Goal: Task Accomplishment & Management: Manage account settings

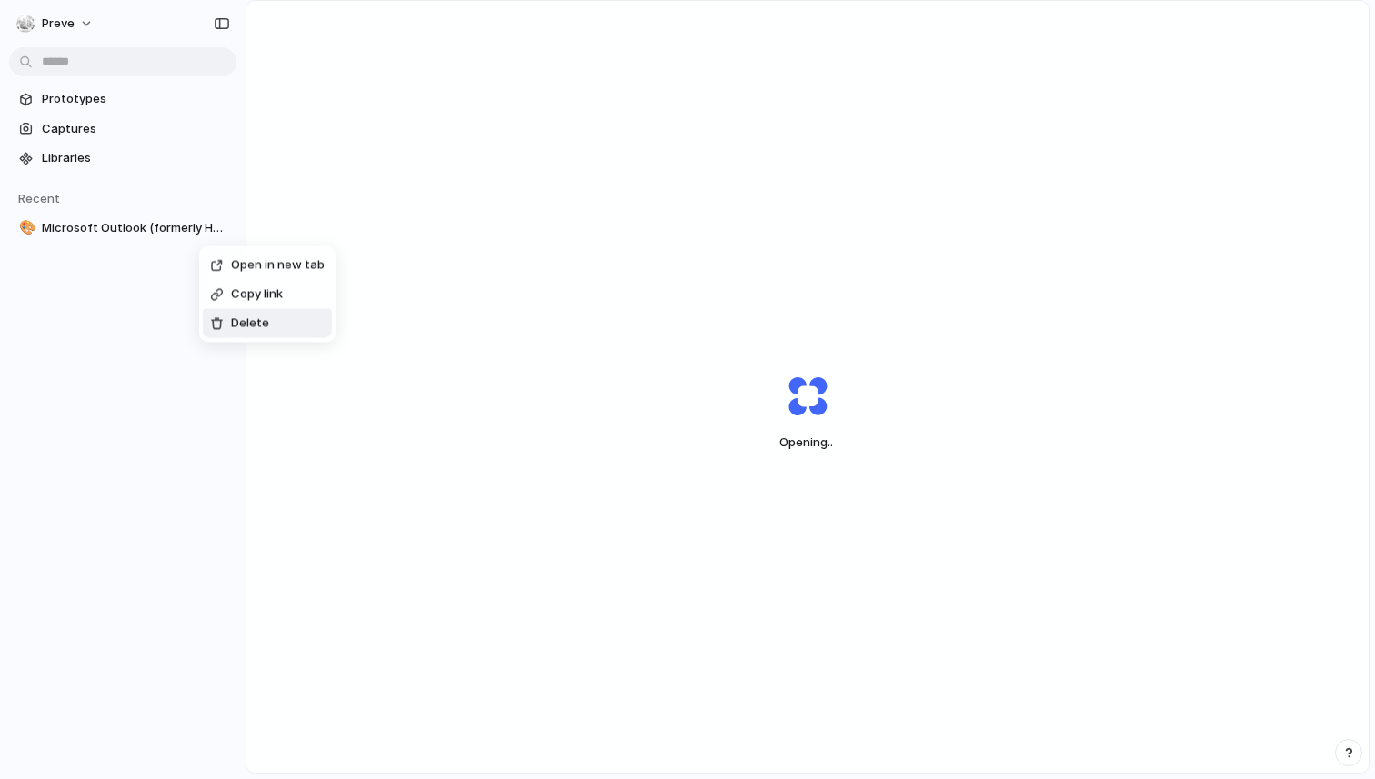
click at [262, 322] on span "Delete" at bounding box center [250, 324] width 38 height 18
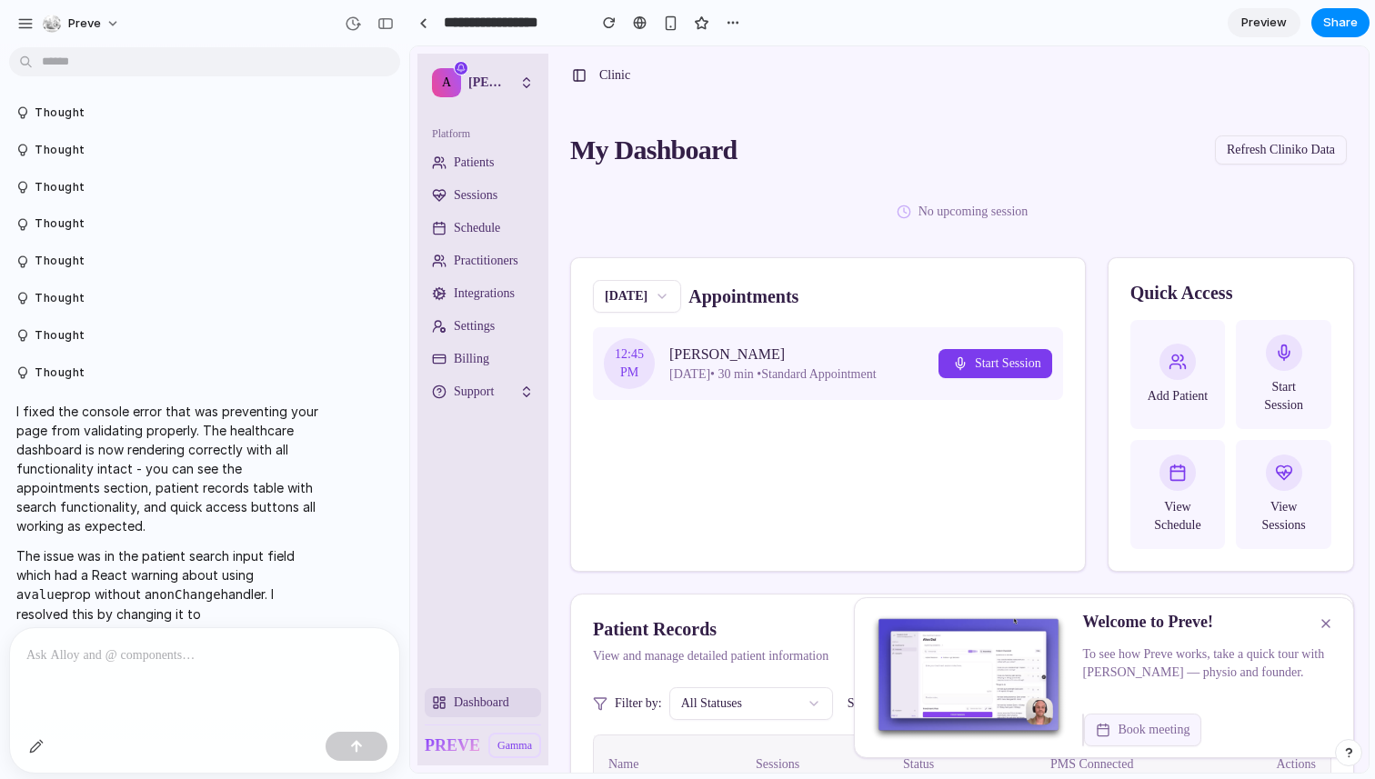
scroll to position [73, 0]
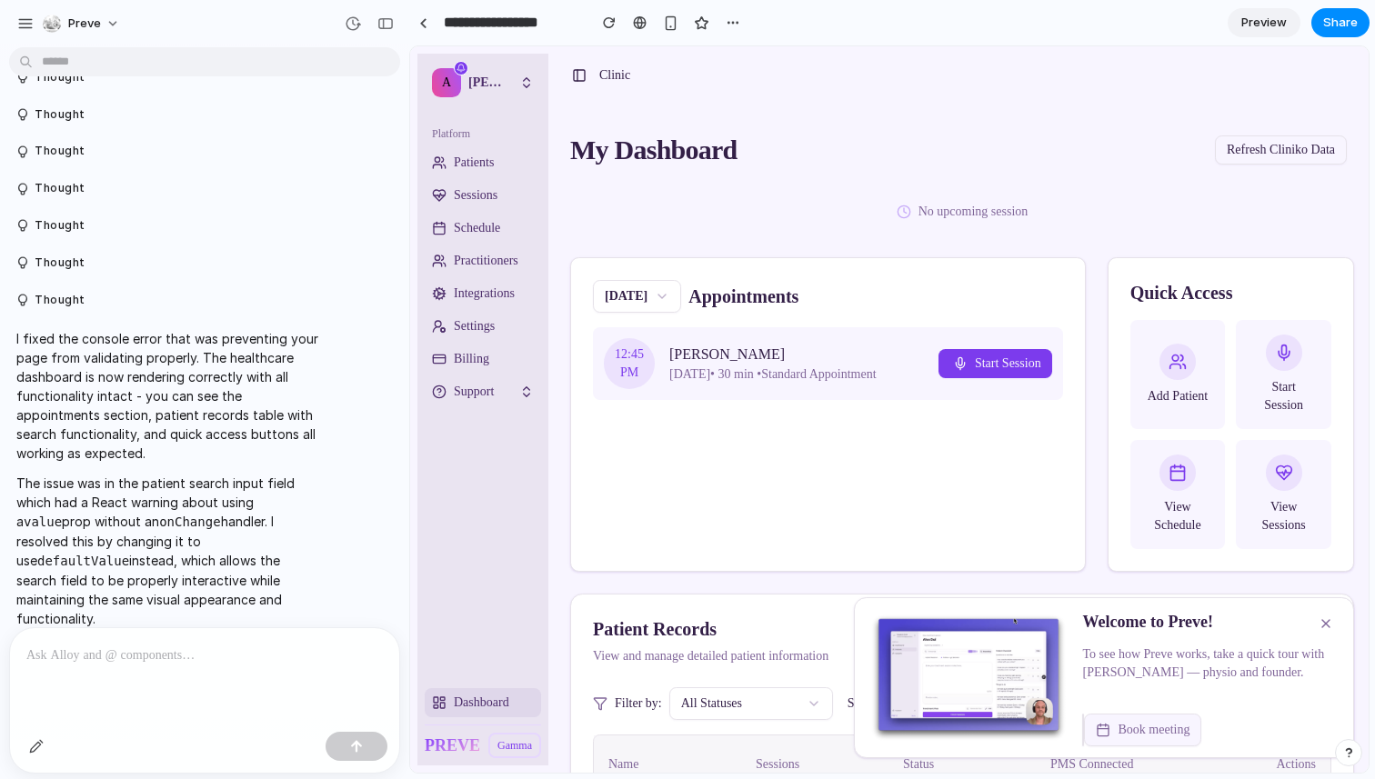
click at [1000, 373] on span "Start Session" at bounding box center [995, 364] width 92 height 18
click at [176, 669] on div at bounding box center [204, 653] width 389 height 51
click at [176, 670] on div at bounding box center [204, 653] width 389 height 51
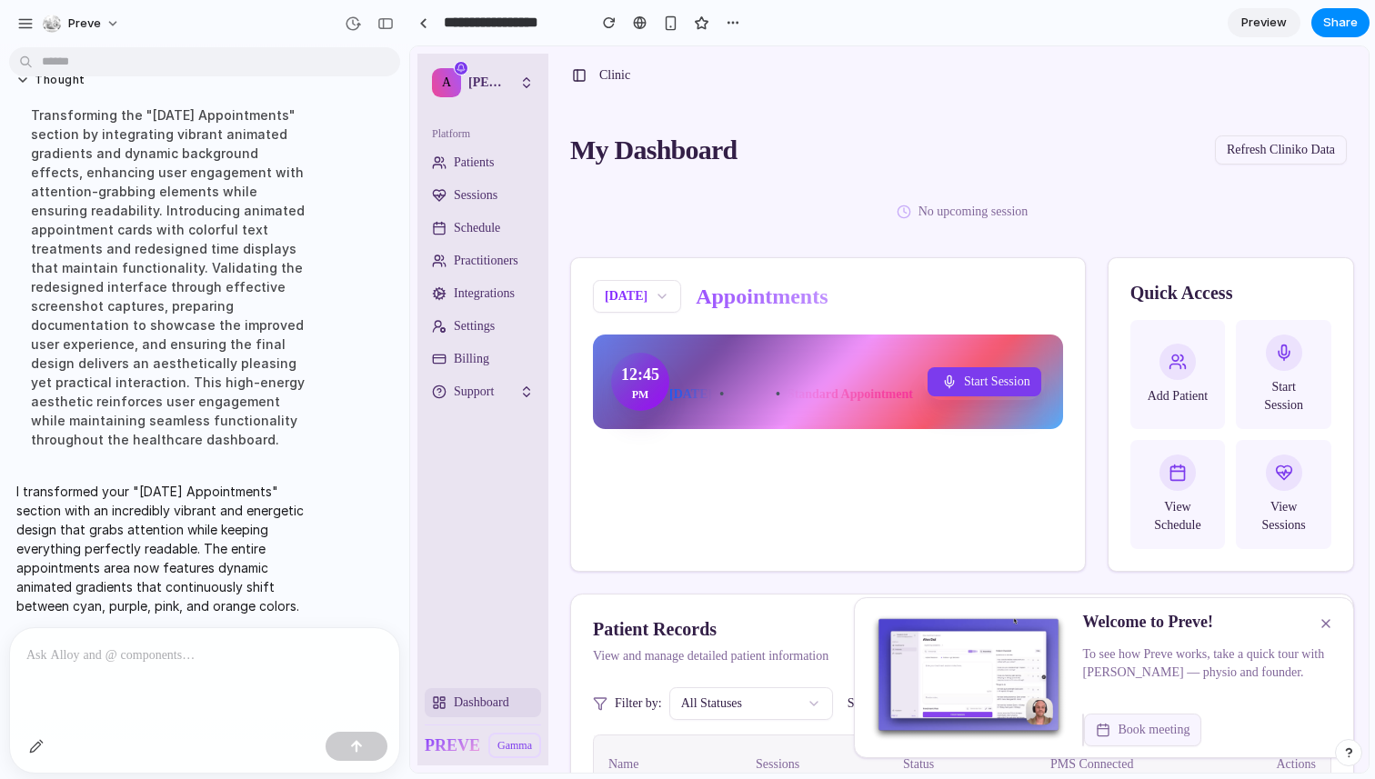
scroll to position [1989, 0]
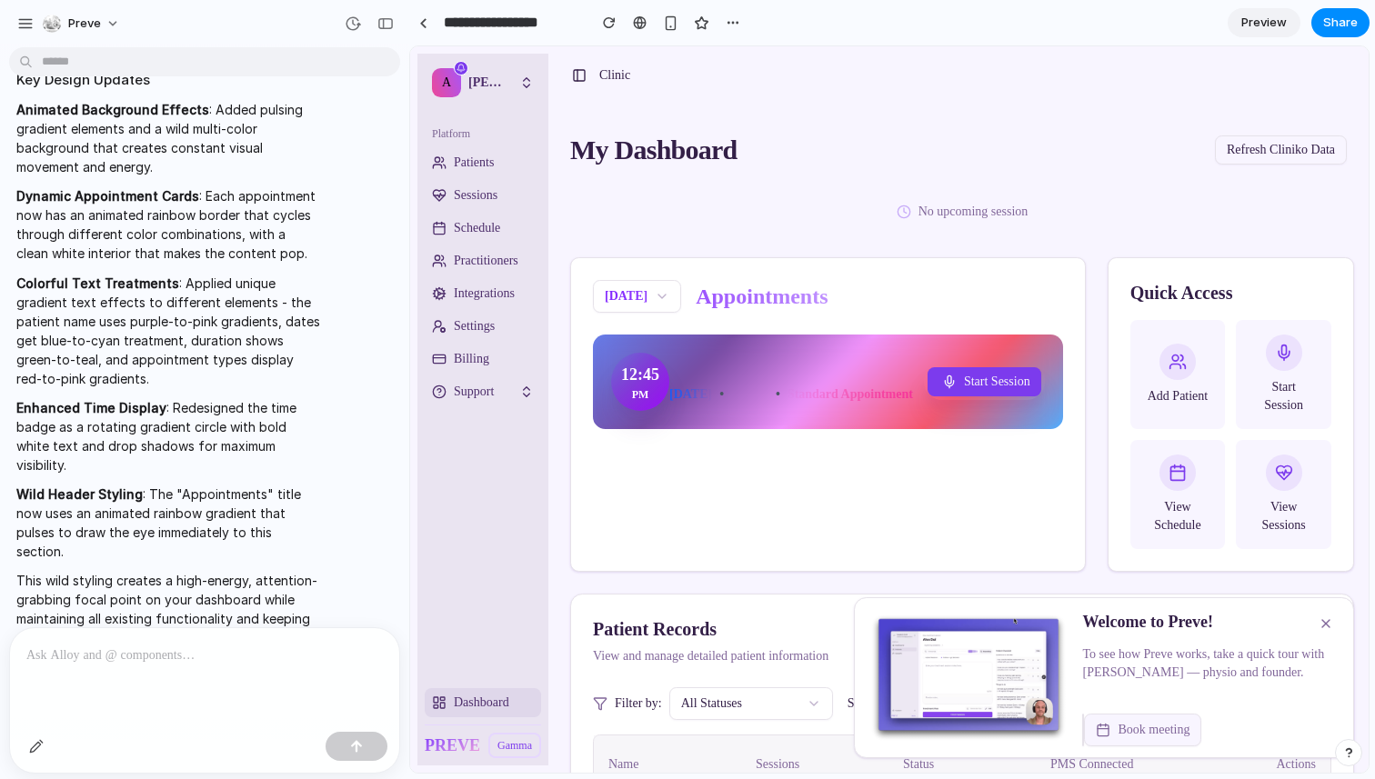
click at [162, 676] on div at bounding box center [204, 653] width 389 height 51
click at [641, 627] on div "Patient Records" at bounding box center [962, 629] width 738 height 25
click at [213, 706] on div at bounding box center [204, 676] width 389 height 96
click at [216, 668] on div at bounding box center [204, 653] width 389 height 51
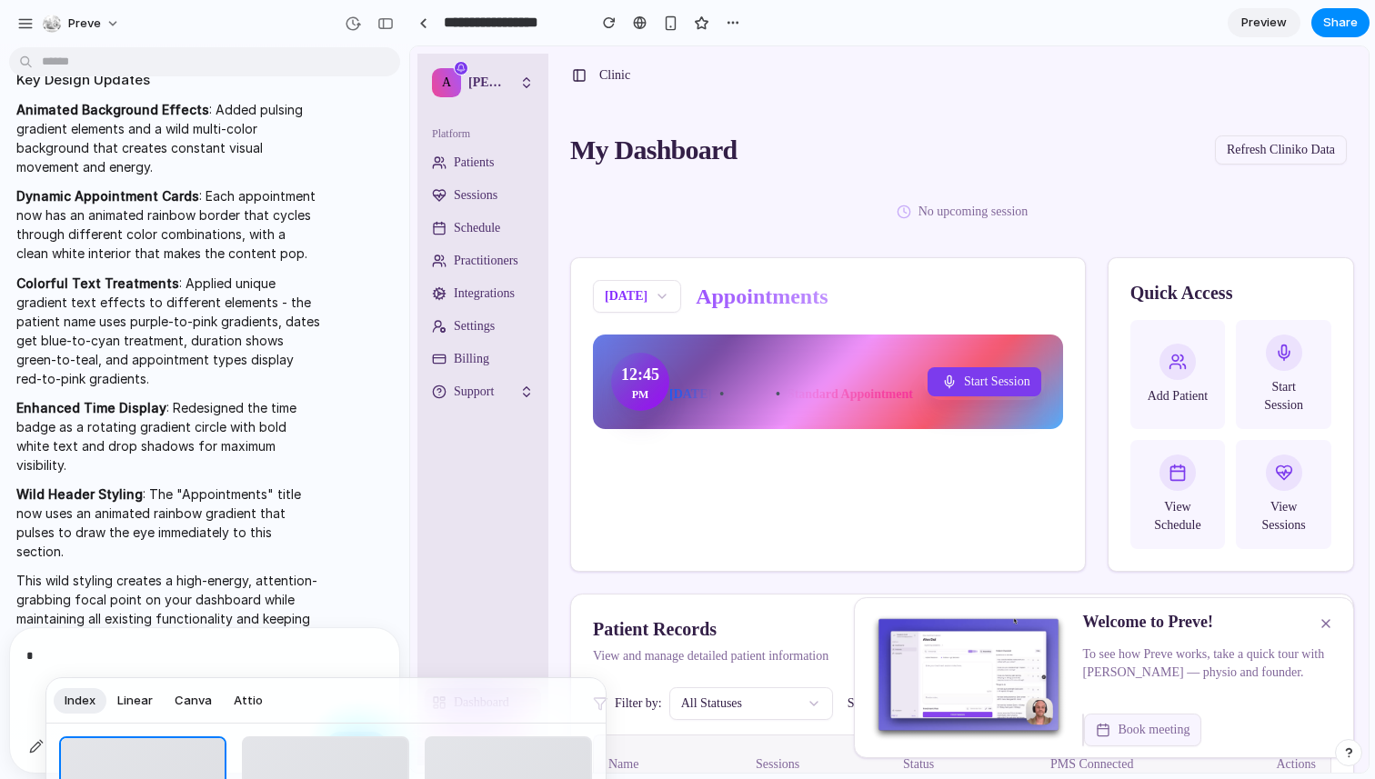
drag, startPoint x: 379, startPoint y: 708, endPoint x: 377, endPoint y: 679, distance: 29.2
click at [377, 679] on div "Index Linear Canva Attio" at bounding box center [325, 700] width 559 height 45
click at [190, 659] on div at bounding box center [687, 389] width 1375 height 779
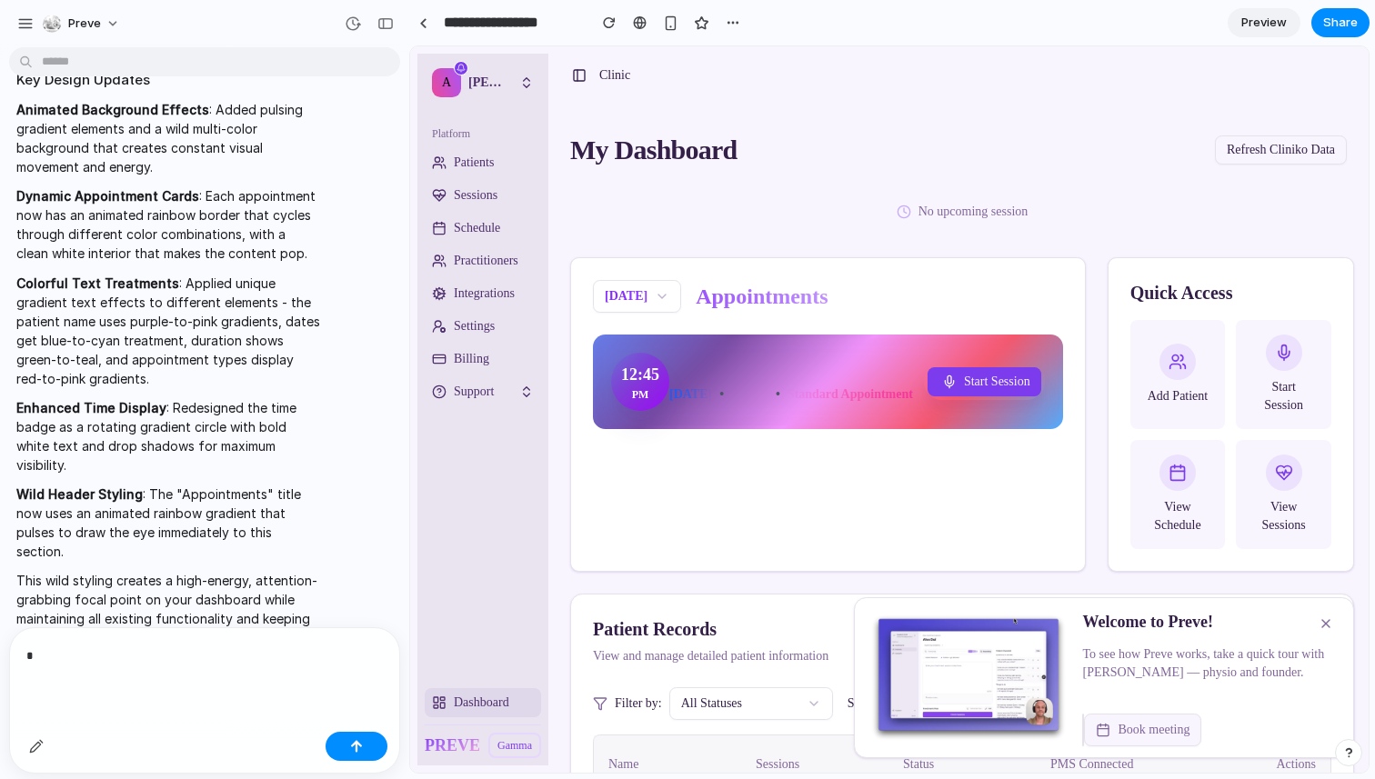
click at [92, 652] on p "*" at bounding box center [204, 656] width 356 height 23
click at [312, 674] on div "*" at bounding box center [204, 654] width 389 height 52
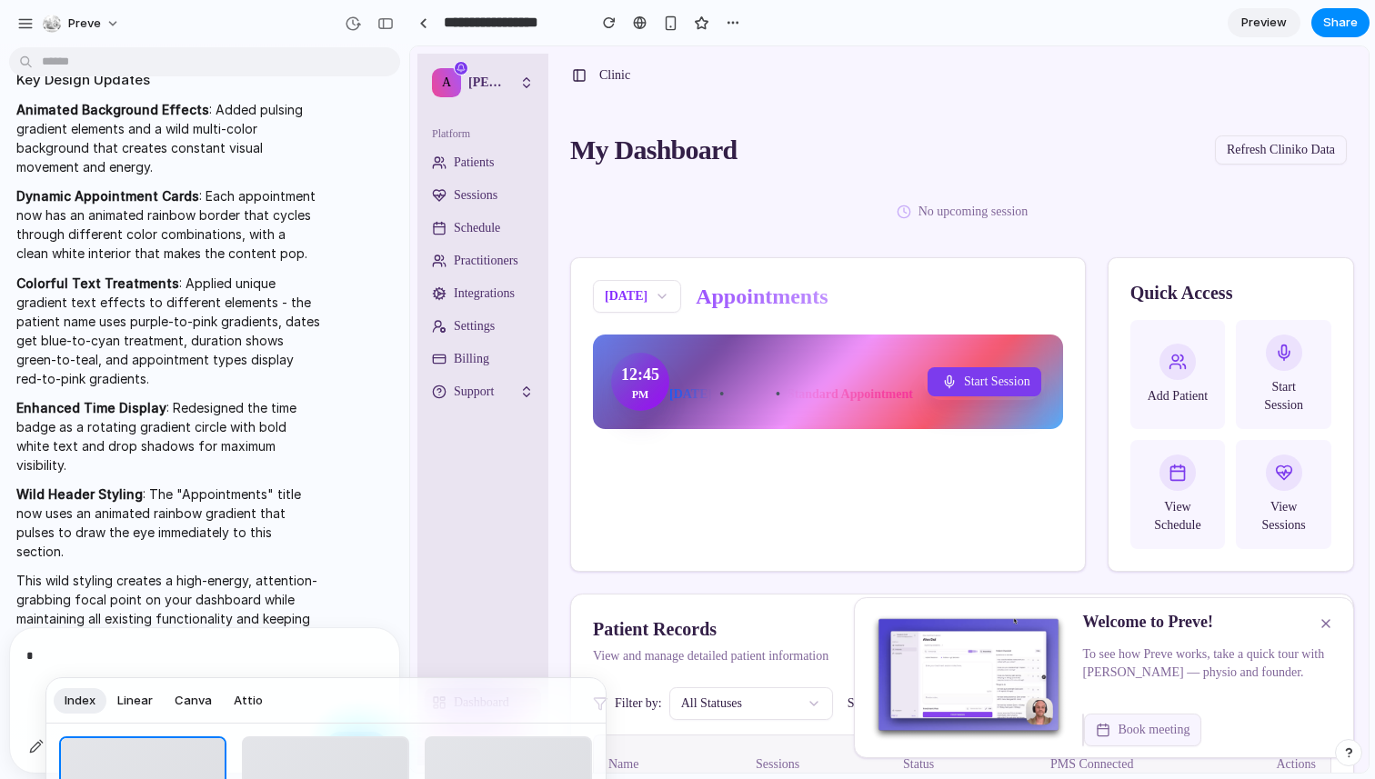
click at [156, 702] on button "Linear" at bounding box center [134, 700] width 57 height 29
drag, startPoint x: 502, startPoint y: 694, endPoint x: 427, endPoint y: 657, distance: 83.8
click at [430, 647] on body "Preve Thought Thought Thought Thought Thought Thought Thought Thought I fixed t…" at bounding box center [687, 389] width 1375 height 779
drag, startPoint x: 382, startPoint y: 693, endPoint x: 241, endPoint y: 649, distance: 147.6
click at [453, 688] on div "Index Linear Canva Attio" at bounding box center [325, 700] width 559 height 45
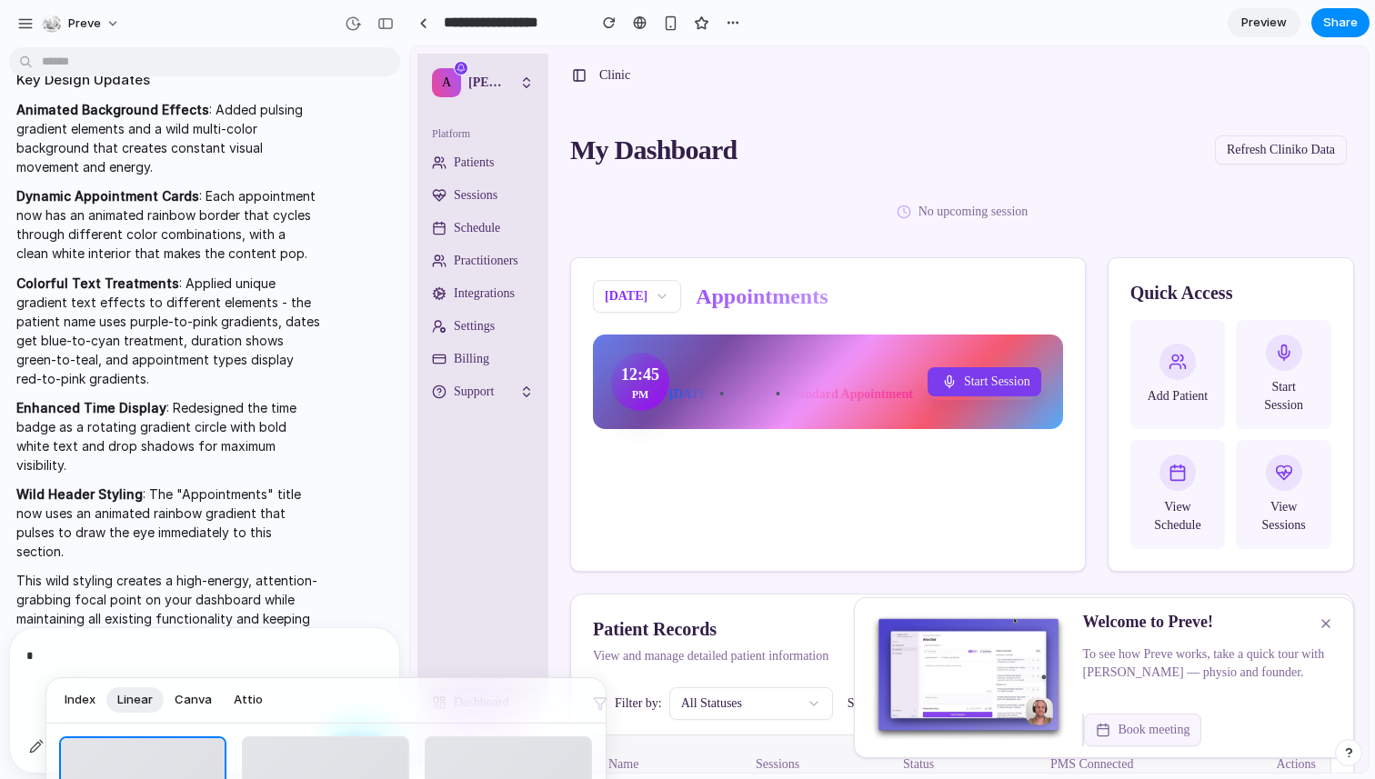
drag, startPoint x: 240, startPoint y: 655, endPoint x: 173, endPoint y: 684, distance: 73.3
click at [240, 655] on div at bounding box center [687, 389] width 1375 height 779
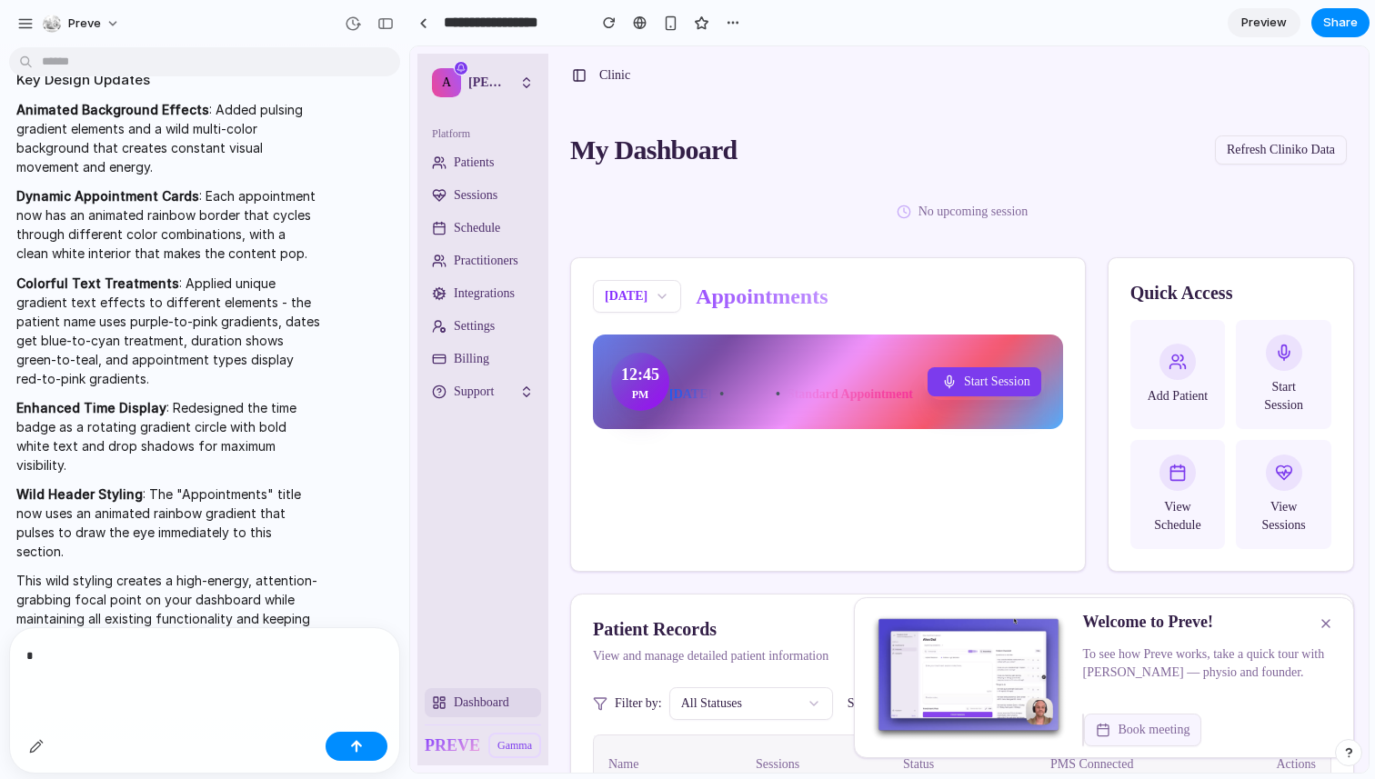
click at [61, 658] on p "*" at bounding box center [204, 656] width 356 height 23
click at [524, 176] on link "Patients" at bounding box center [483, 162] width 116 height 29
click at [482, 235] on span "Schedule" at bounding box center [477, 228] width 46 height 18
click at [451, 230] on link "Schedule" at bounding box center [483, 228] width 116 height 29
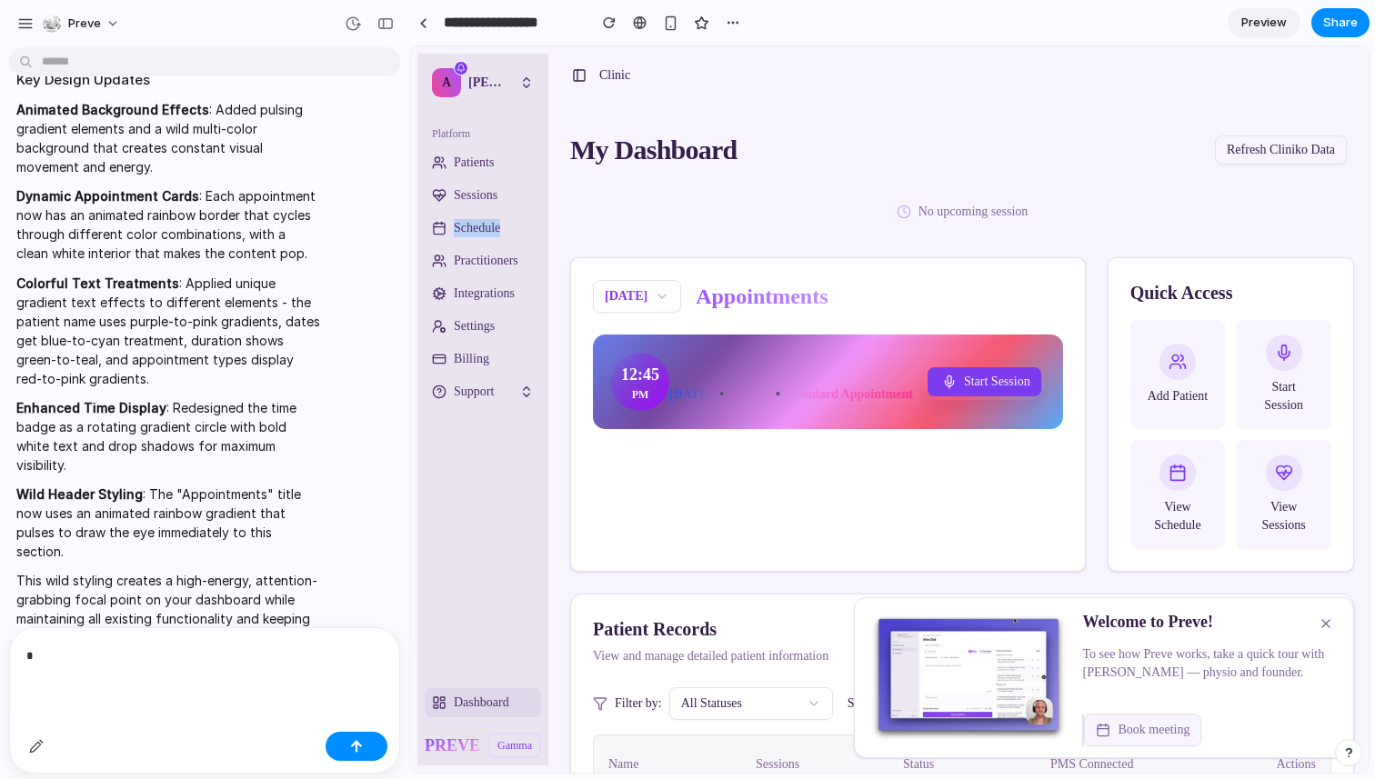
click at [451, 230] on link "Schedule" at bounding box center [483, 228] width 116 height 29
click at [525, 85] on icon "button" at bounding box center [527, 86] width 6 height 3
click at [732, 25] on div "button" at bounding box center [733, 22] width 15 height 15
click at [734, 24] on div "Duplicate Delete" at bounding box center [687, 389] width 1375 height 779
click at [197, 652] on p "*" at bounding box center [204, 656] width 356 height 23
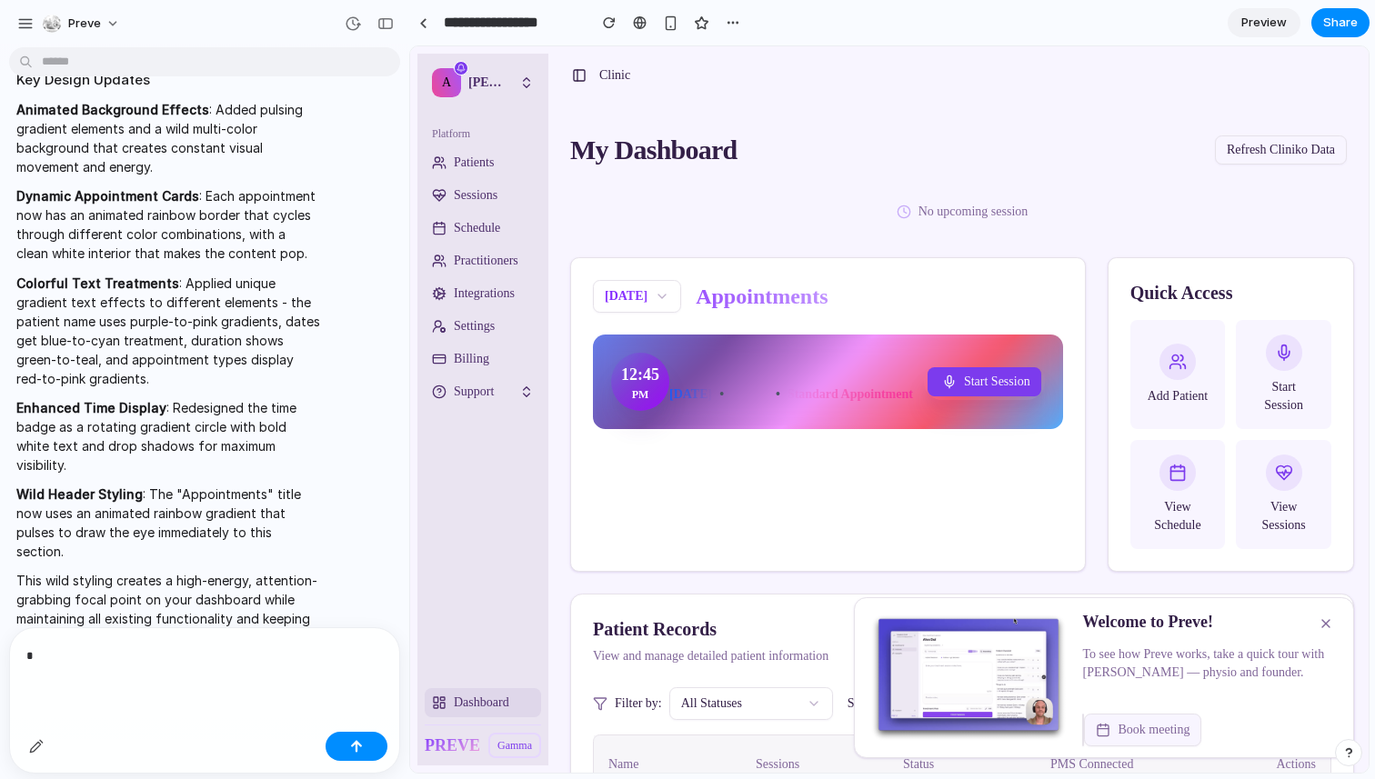
click at [196, 652] on p "*" at bounding box center [204, 656] width 356 height 23
click at [151, 661] on p "*" at bounding box center [204, 656] width 356 height 23
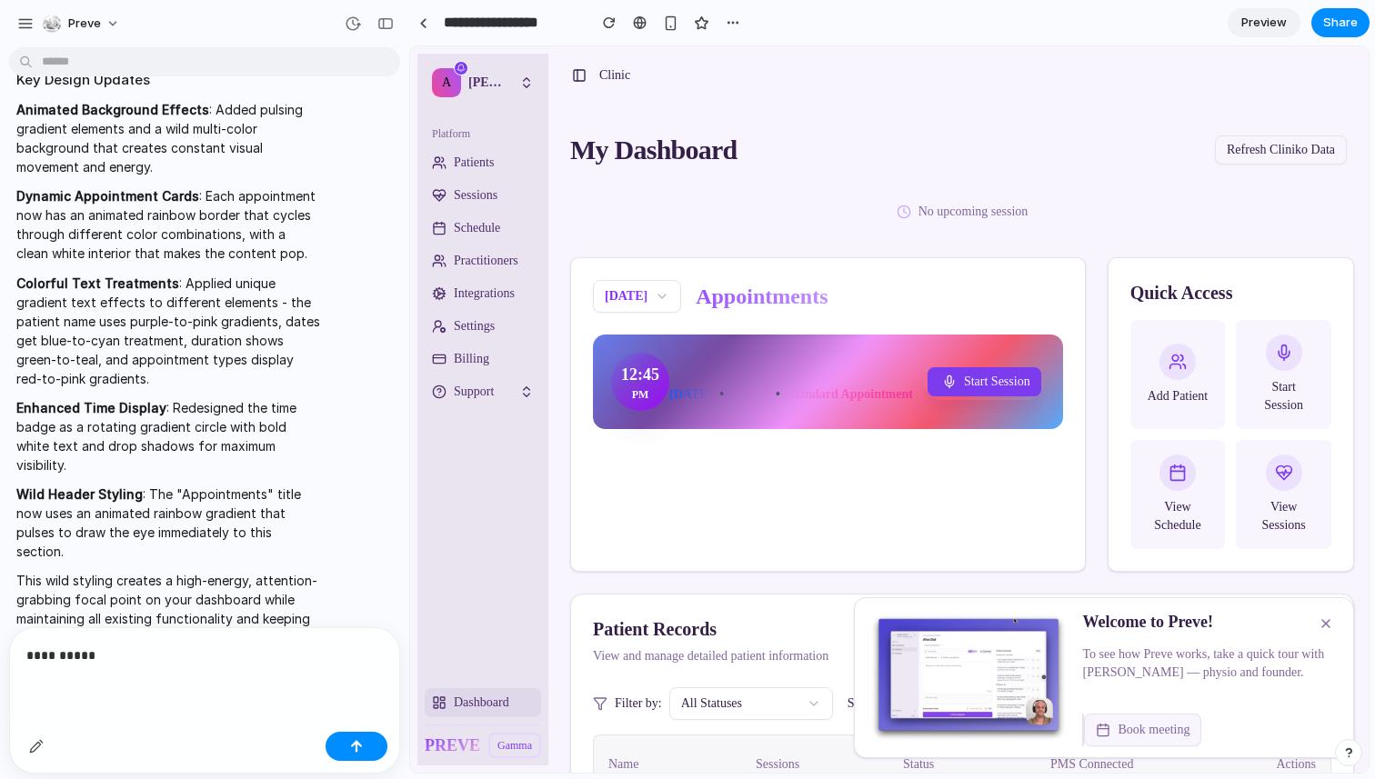
click at [138, 668] on div "**********" at bounding box center [204, 653] width 389 height 51
click at [205, 673] on div "**********" at bounding box center [204, 653] width 389 height 51
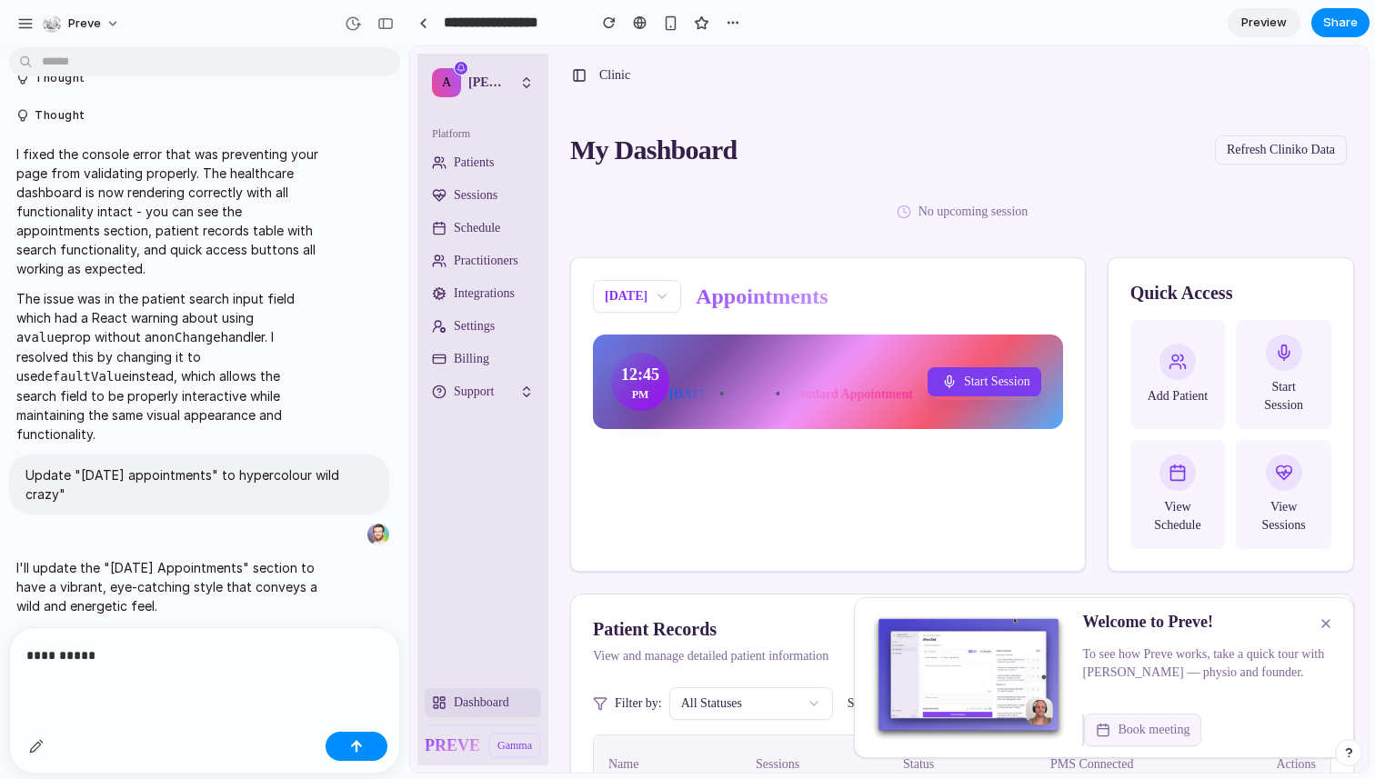
scroll to position [310, 0]
